Goal: Transaction & Acquisition: Subscribe to service/newsletter

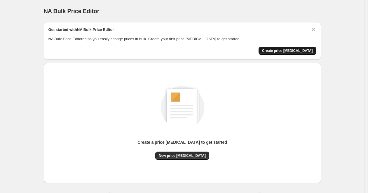
click at [294, 50] on span "Create price [MEDICAL_DATA]" at bounding box center [287, 50] width 51 height 5
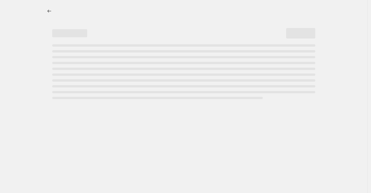
select select "percentage"
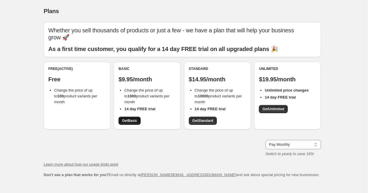
click at [131, 118] on span "Get Basic" at bounding box center [129, 120] width 15 height 5
click at [208, 117] on link "Get Standard" at bounding box center [203, 121] width 28 height 8
